Goal: Information Seeking & Learning: Learn about a topic

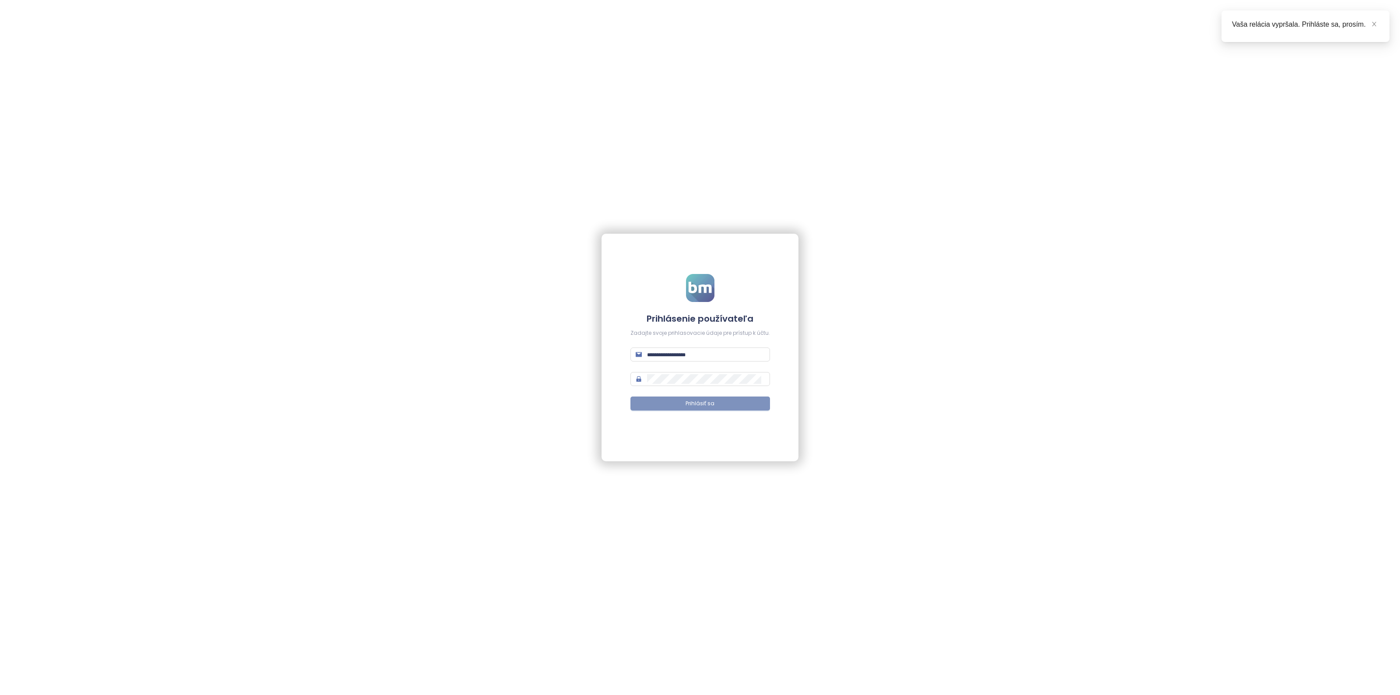
type input "**********"
click at [674, 403] on button "Prihlásiť sa" at bounding box center [701, 404] width 140 height 14
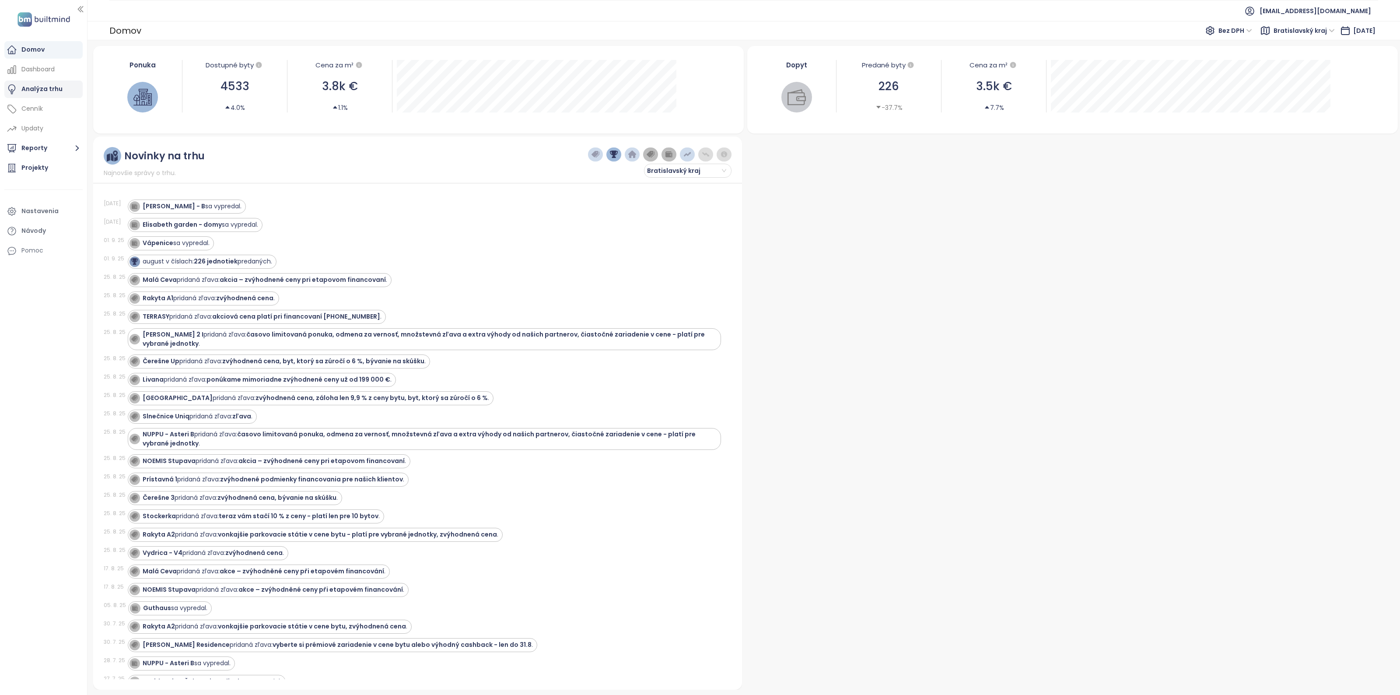
click at [47, 93] on div "Analýza trhu" at bounding box center [41, 89] width 41 height 11
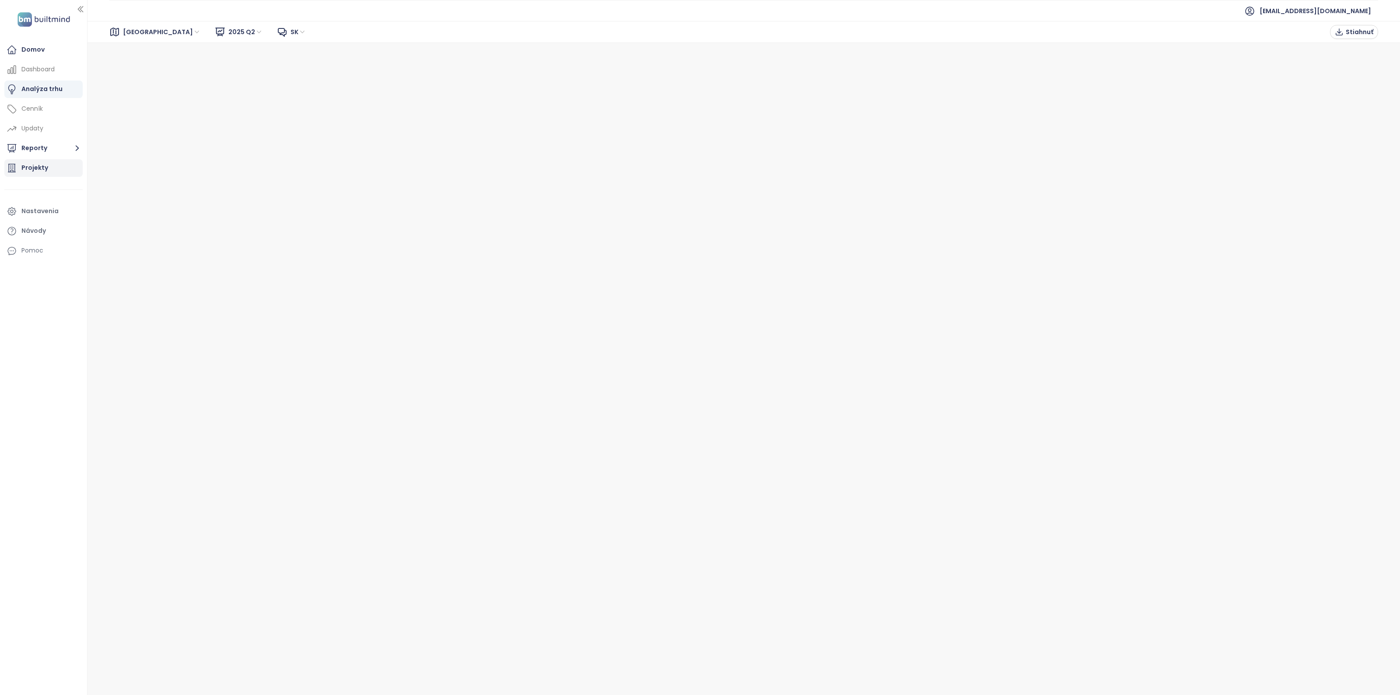
click at [42, 169] on div "Projekty" at bounding box center [34, 167] width 27 height 11
